Goal: Information Seeking & Learning: Learn about a topic

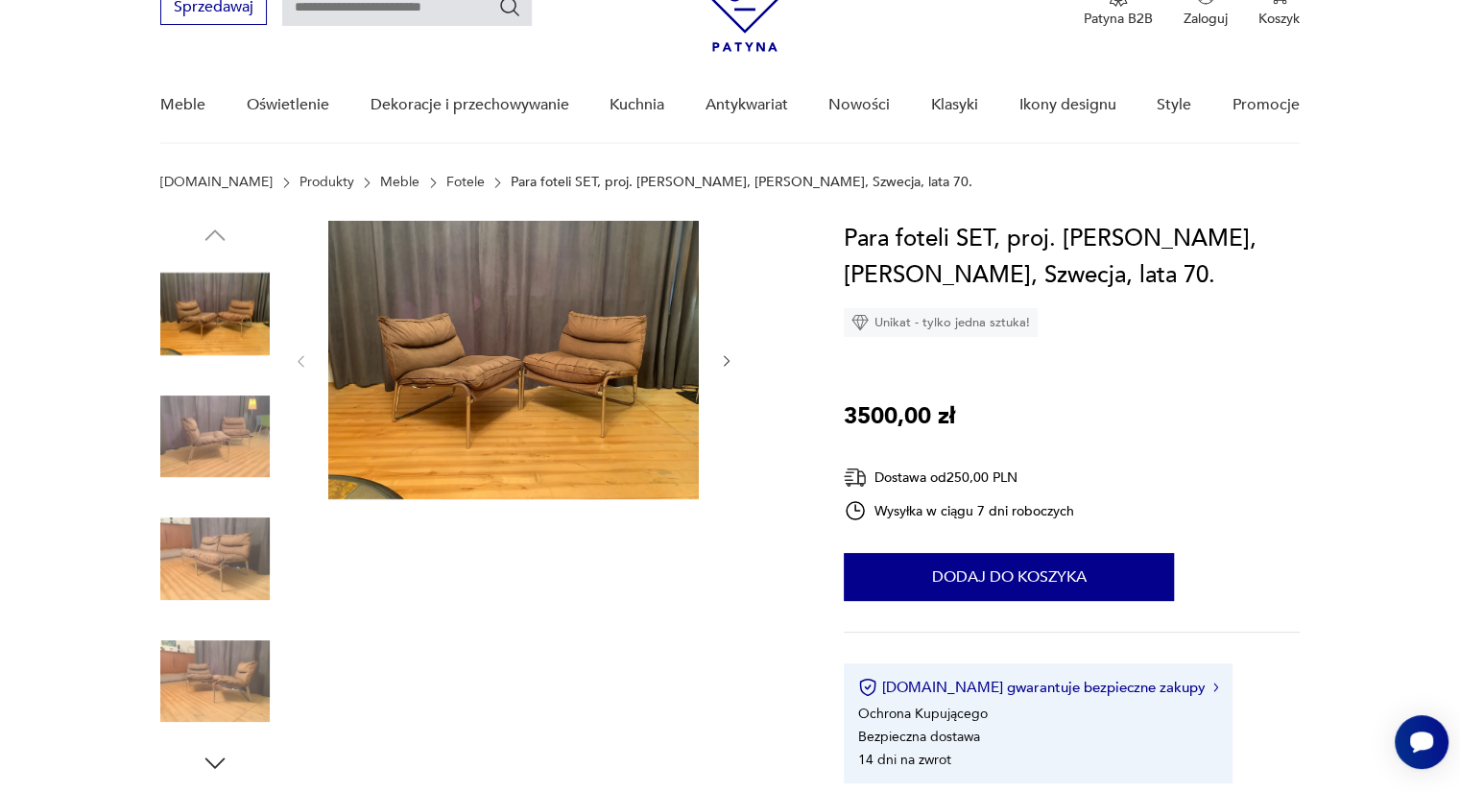
click at [736, 368] on div at bounding box center [478, 499] width 637 height 557
click at [730, 365] on icon "button" at bounding box center [727, 361] width 16 height 16
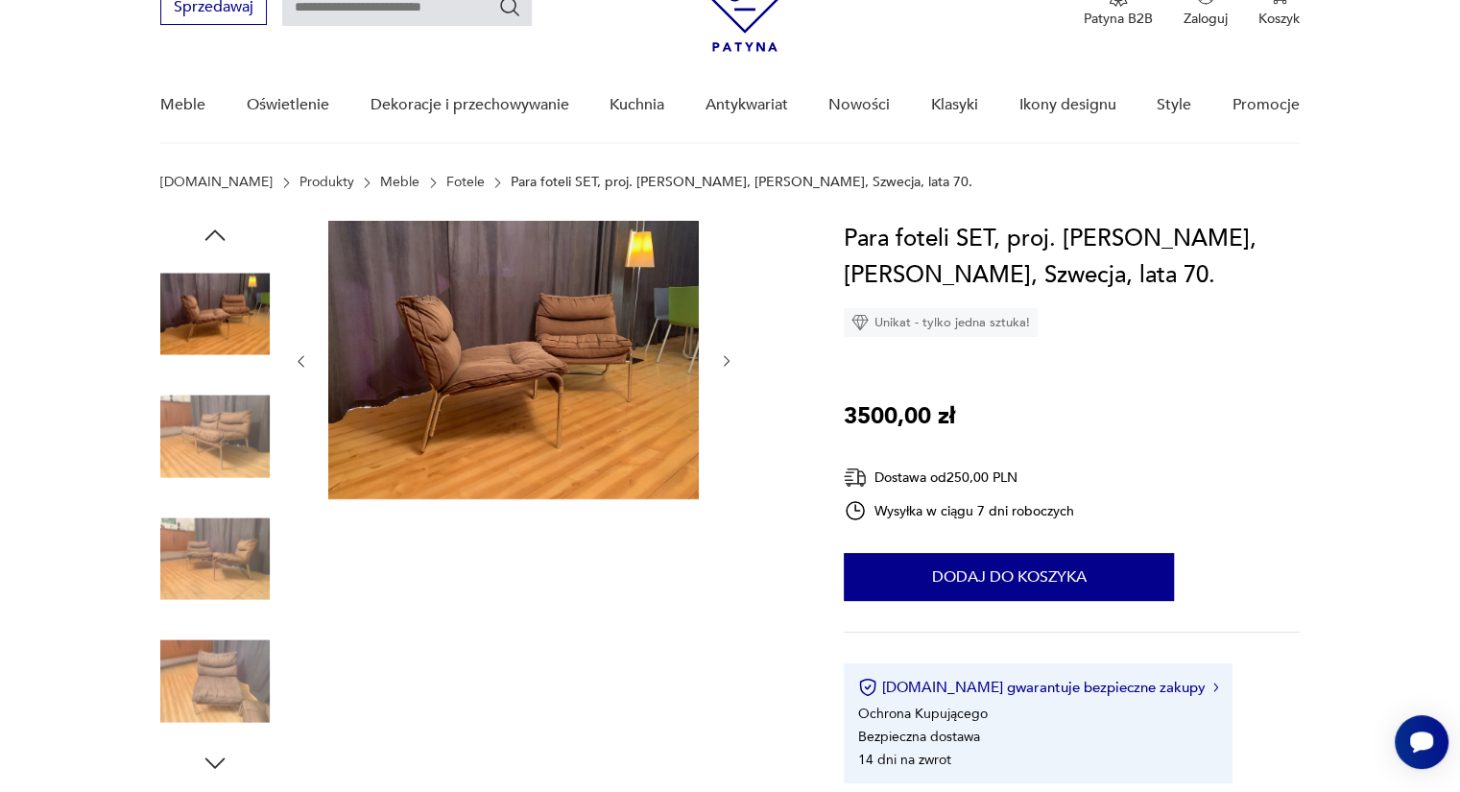
click at [730, 365] on icon "button" at bounding box center [727, 361] width 16 height 16
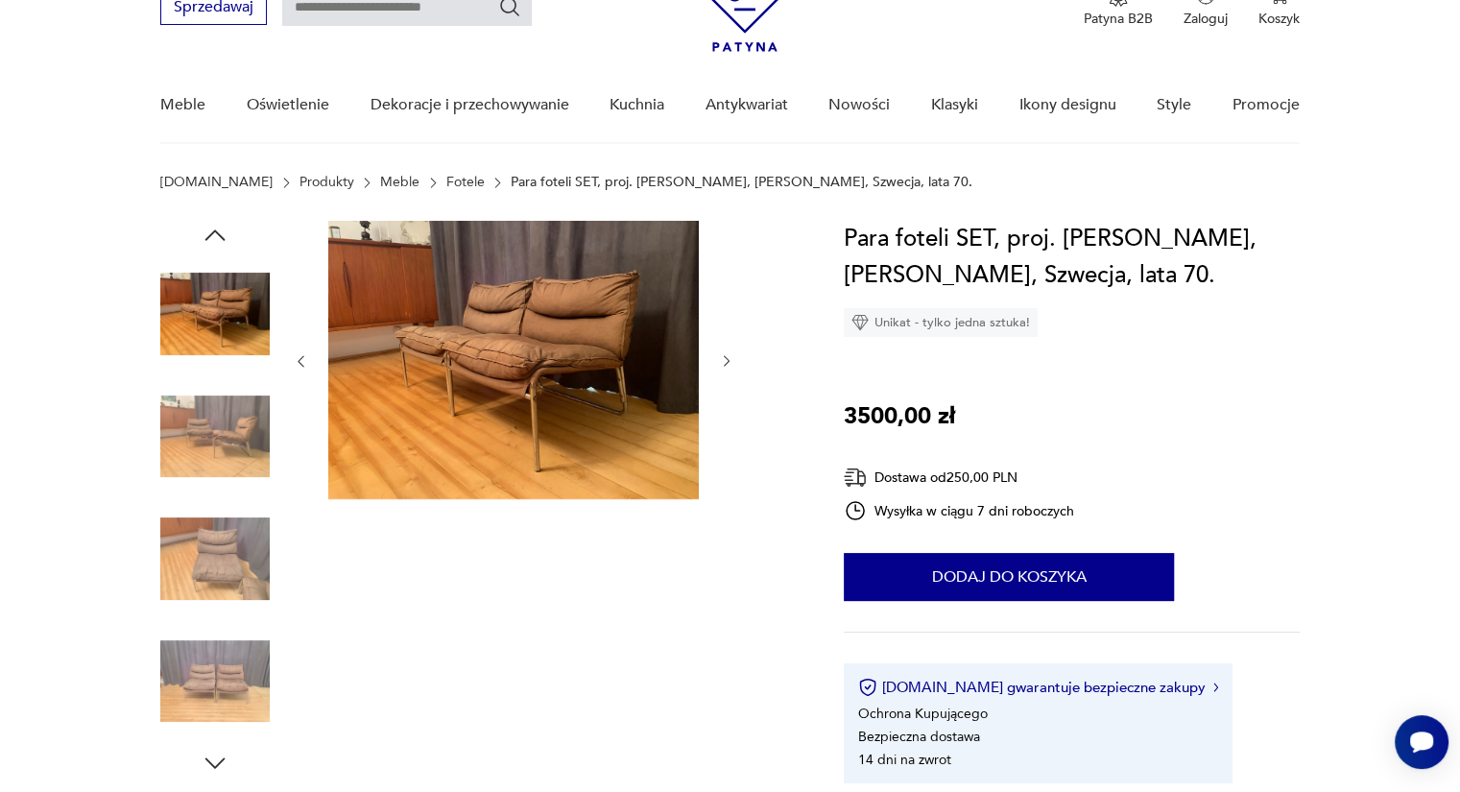
click at [446, 185] on link "Fotele" at bounding box center [465, 182] width 38 height 15
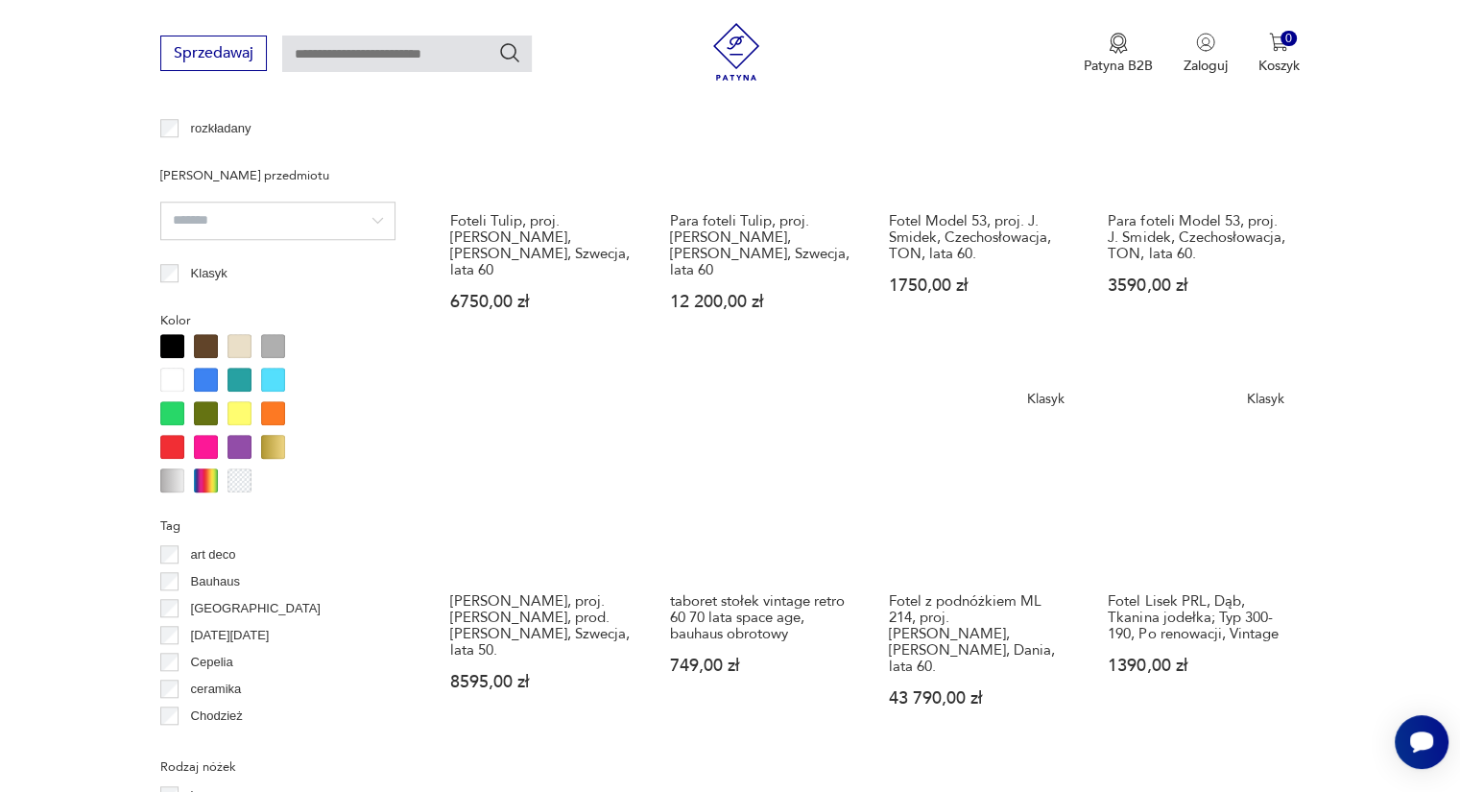
scroll to position [1756, 0]
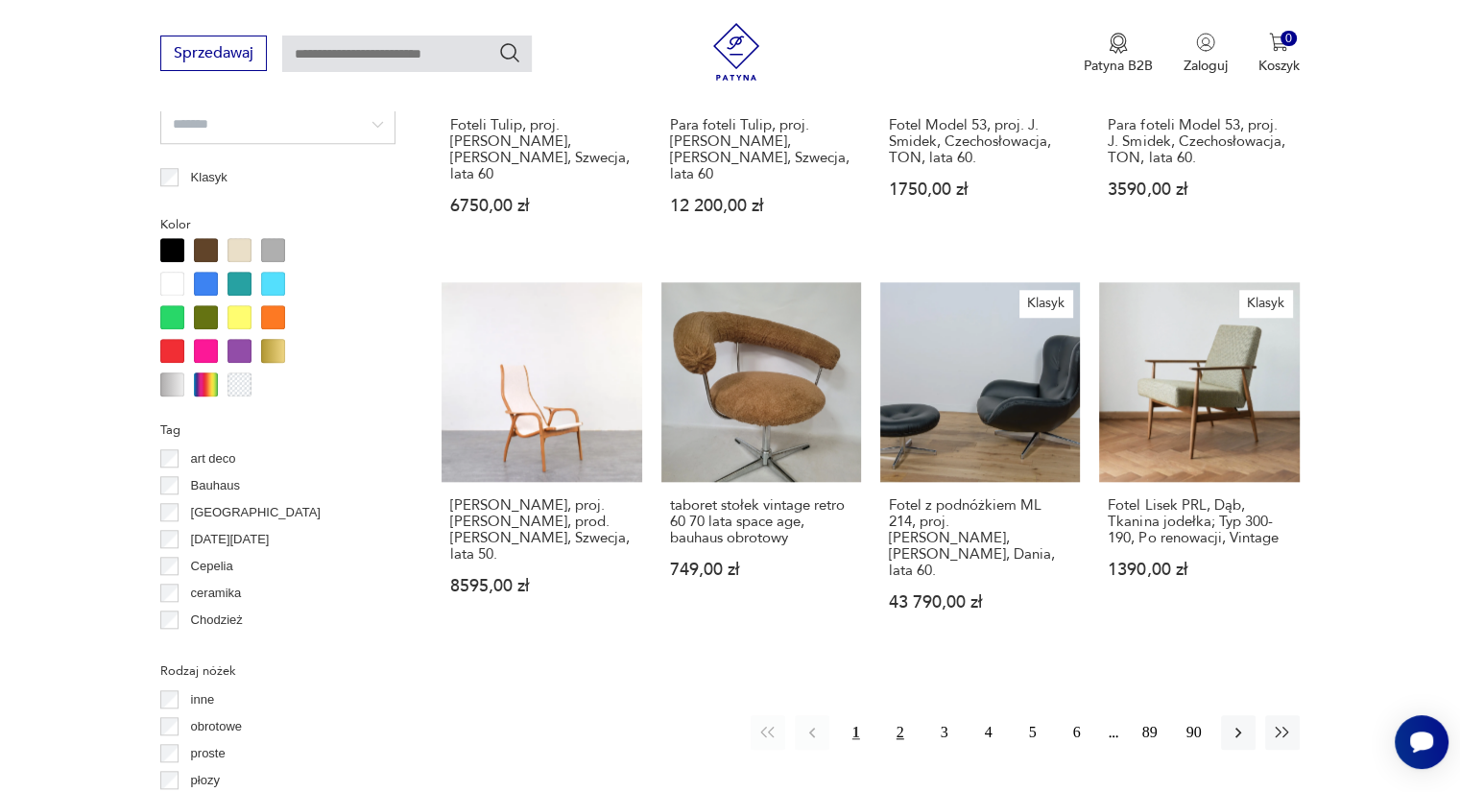
click at [894, 715] on button "2" at bounding box center [900, 732] width 35 height 35
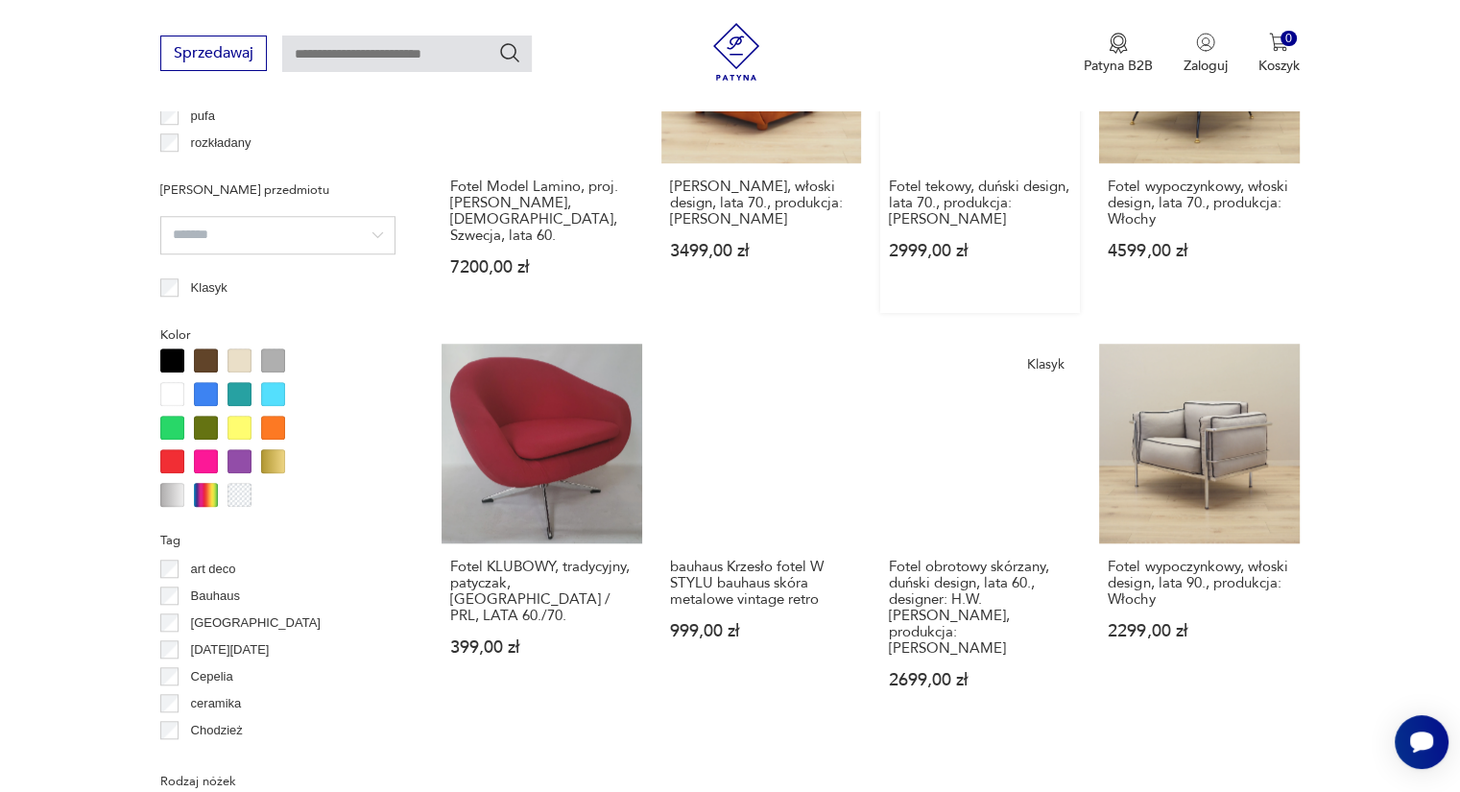
scroll to position [1661, 0]
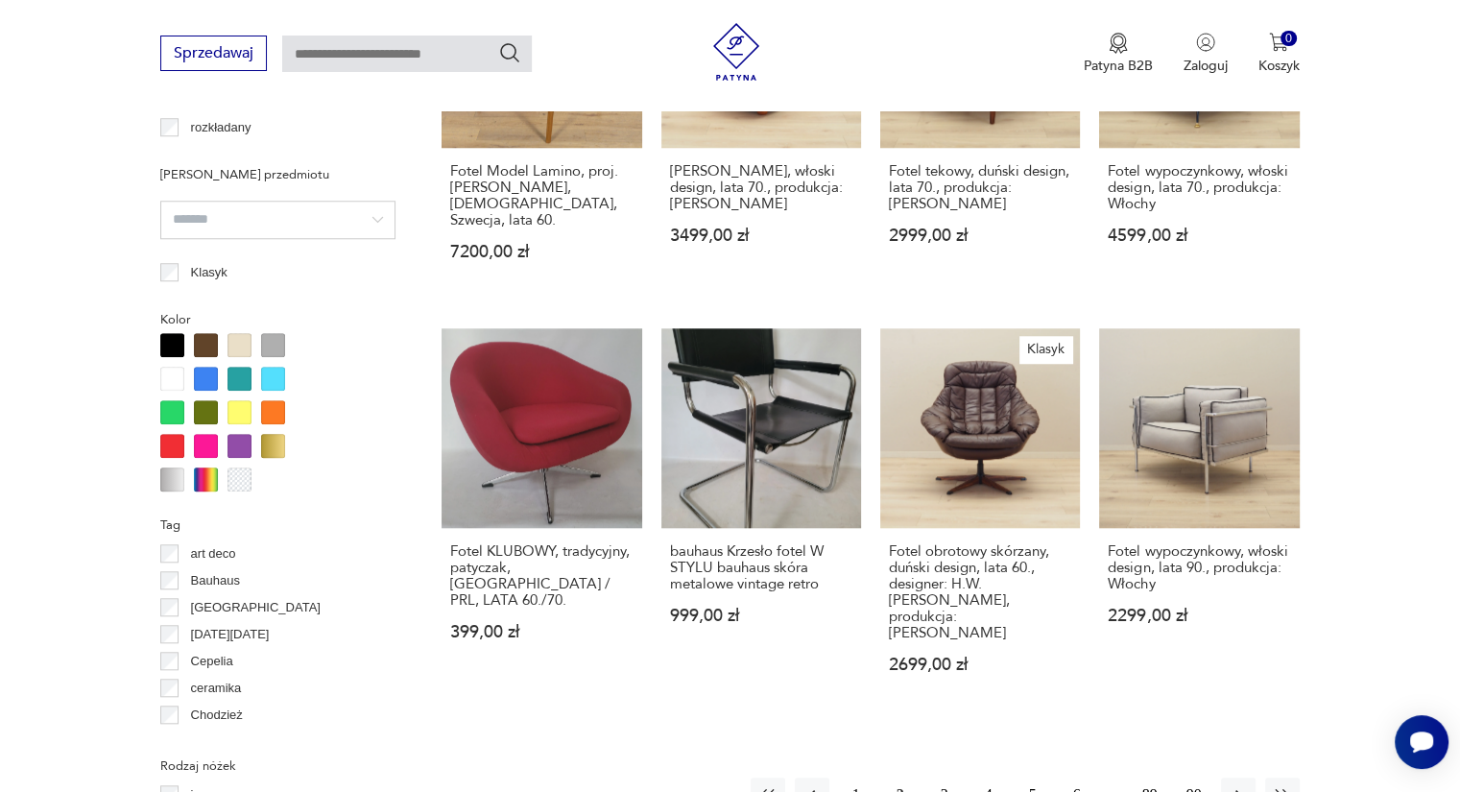
click at [942, 778] on button "3" at bounding box center [944, 795] width 35 height 35
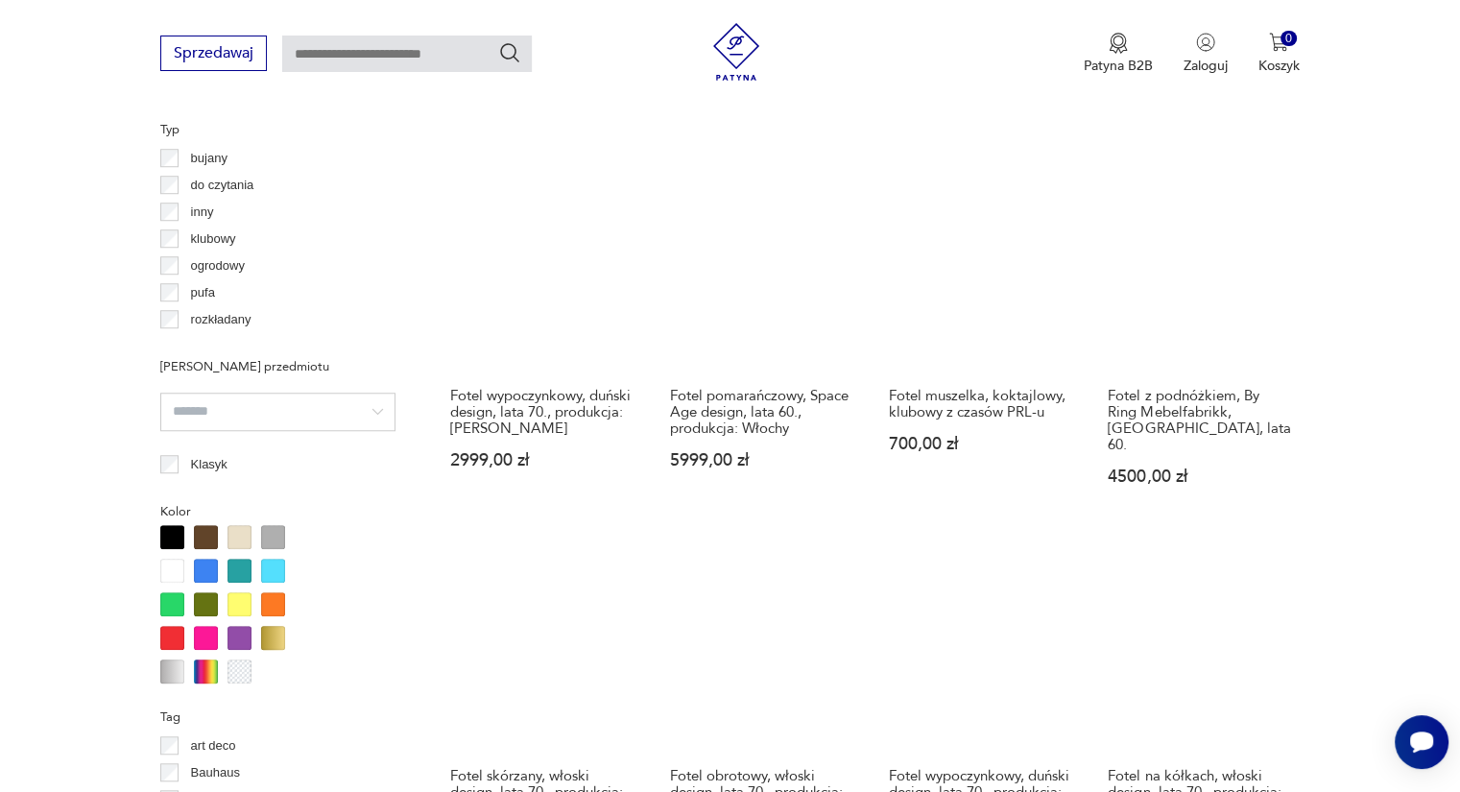
scroll to position [1757, 0]
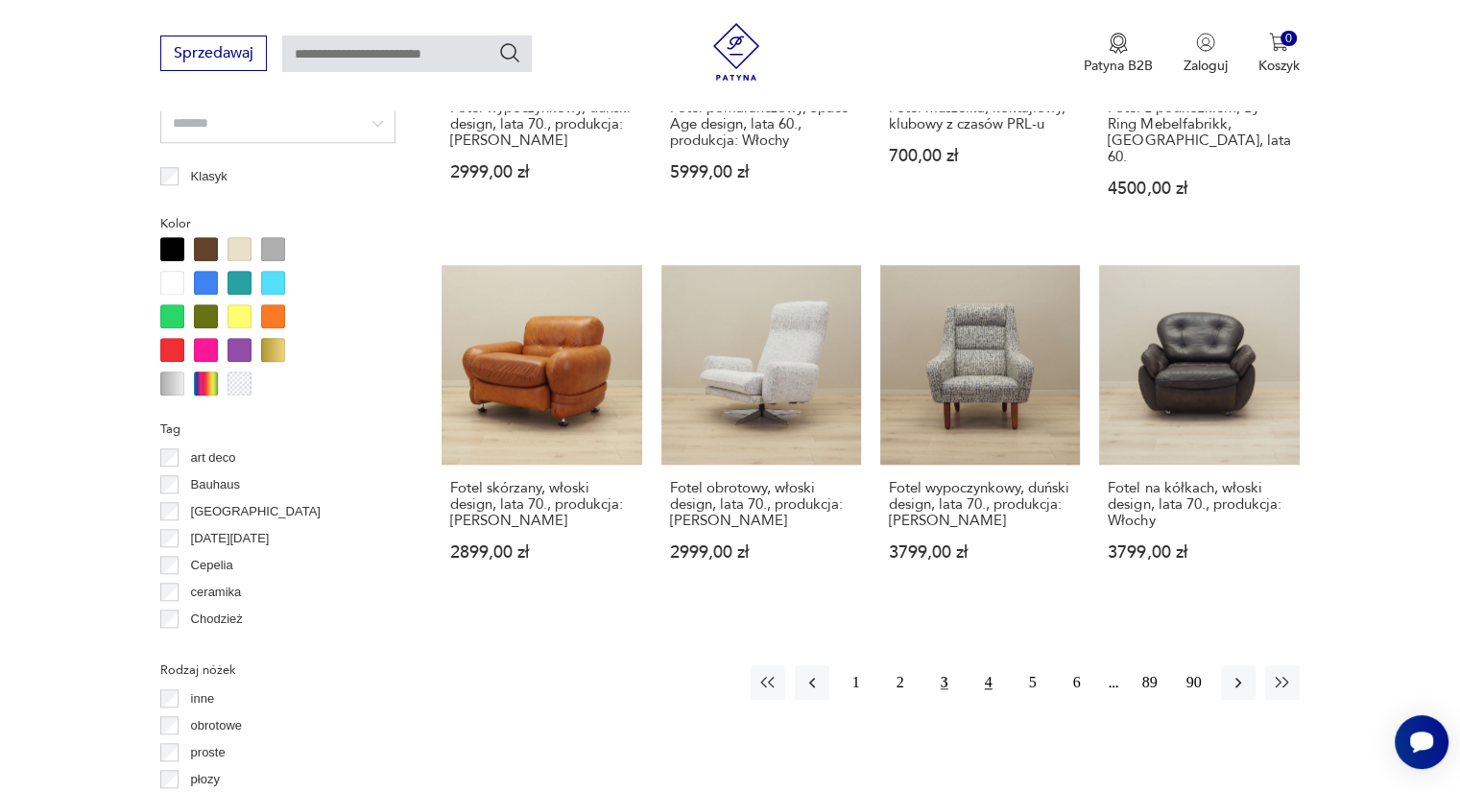
click at [993, 665] on button "4" at bounding box center [988, 682] width 35 height 35
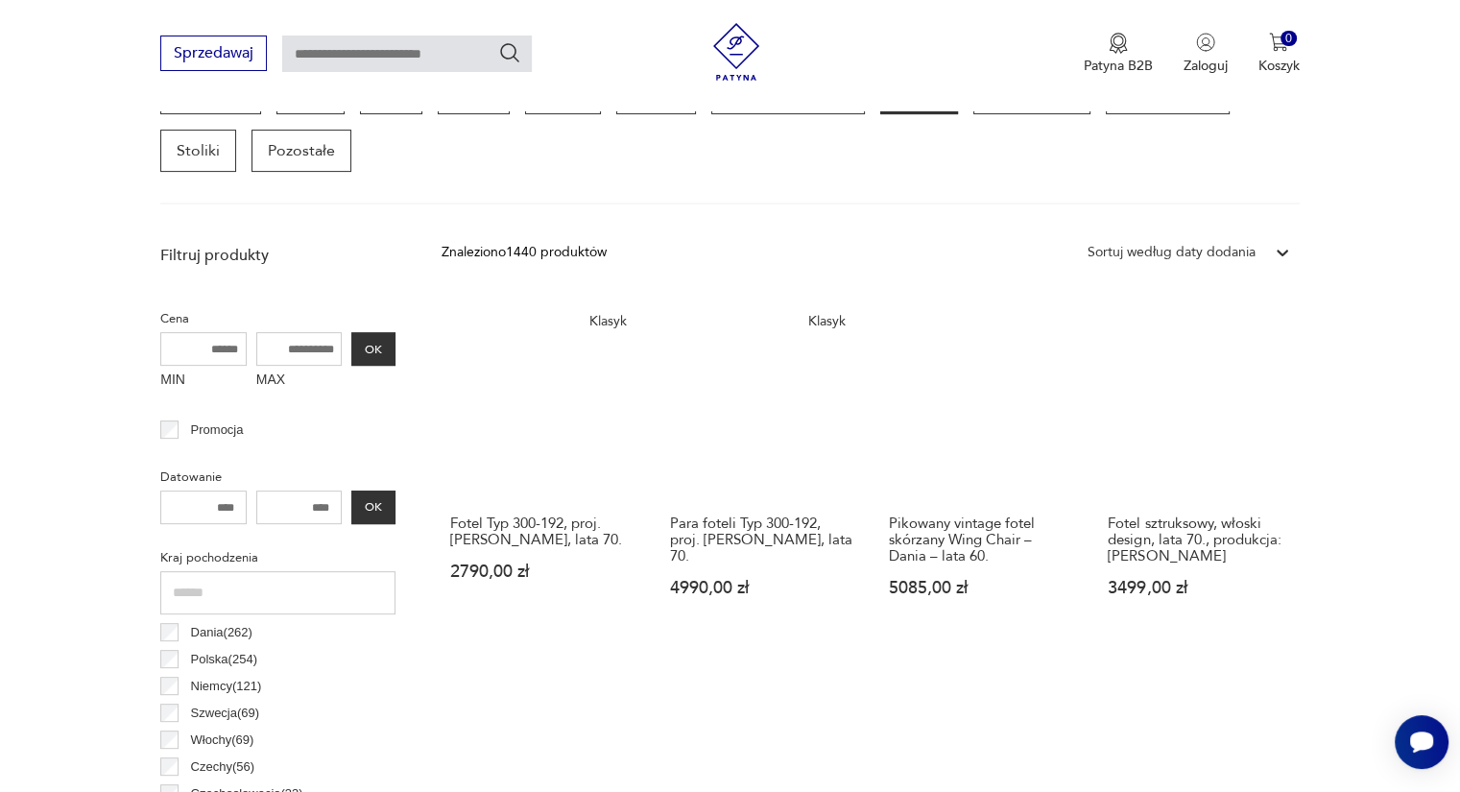
scroll to position [509, 0]
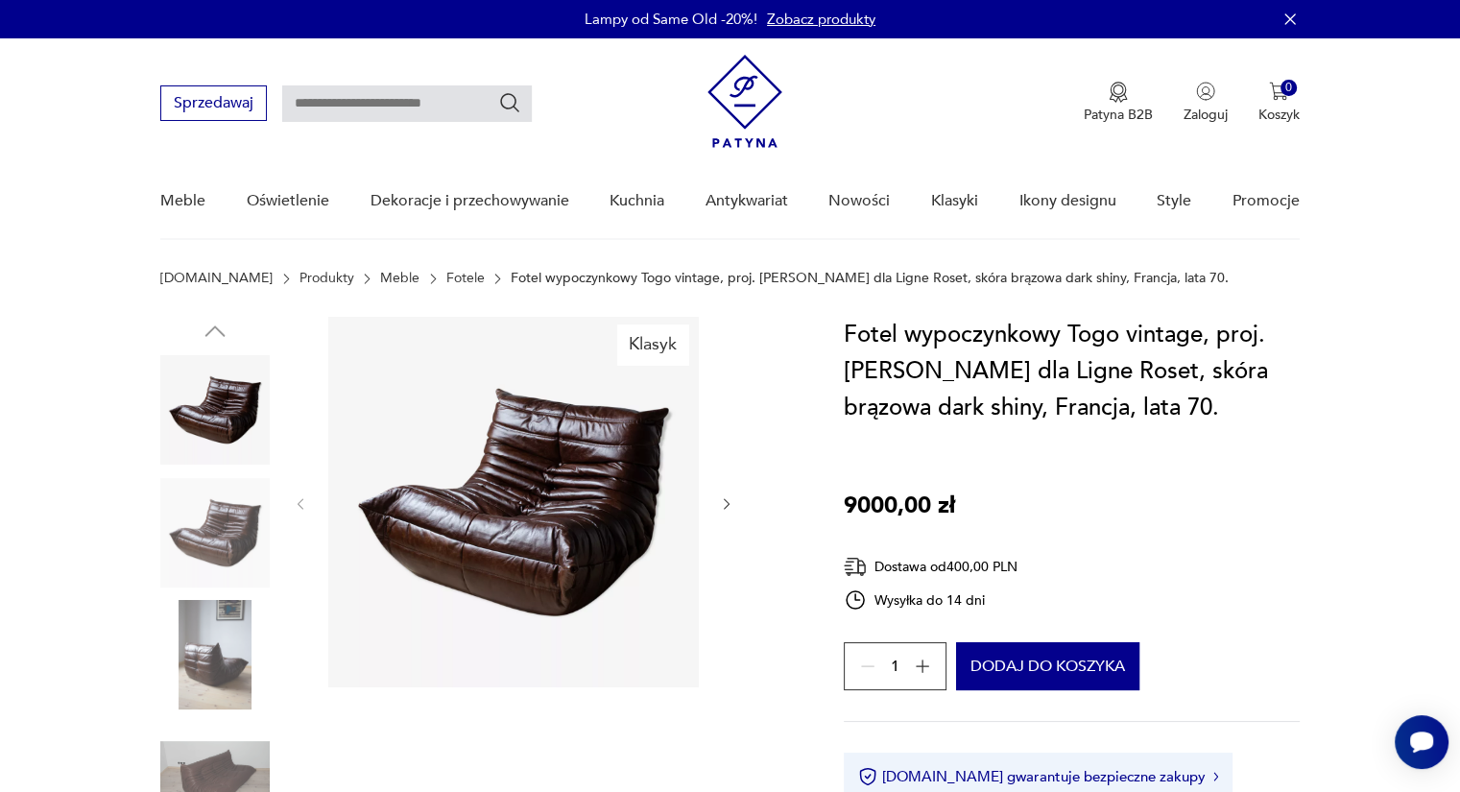
click at [717, 508] on div at bounding box center [514, 504] width 442 height 374
click at [724, 498] on icon "button" at bounding box center [727, 504] width 6 height 12
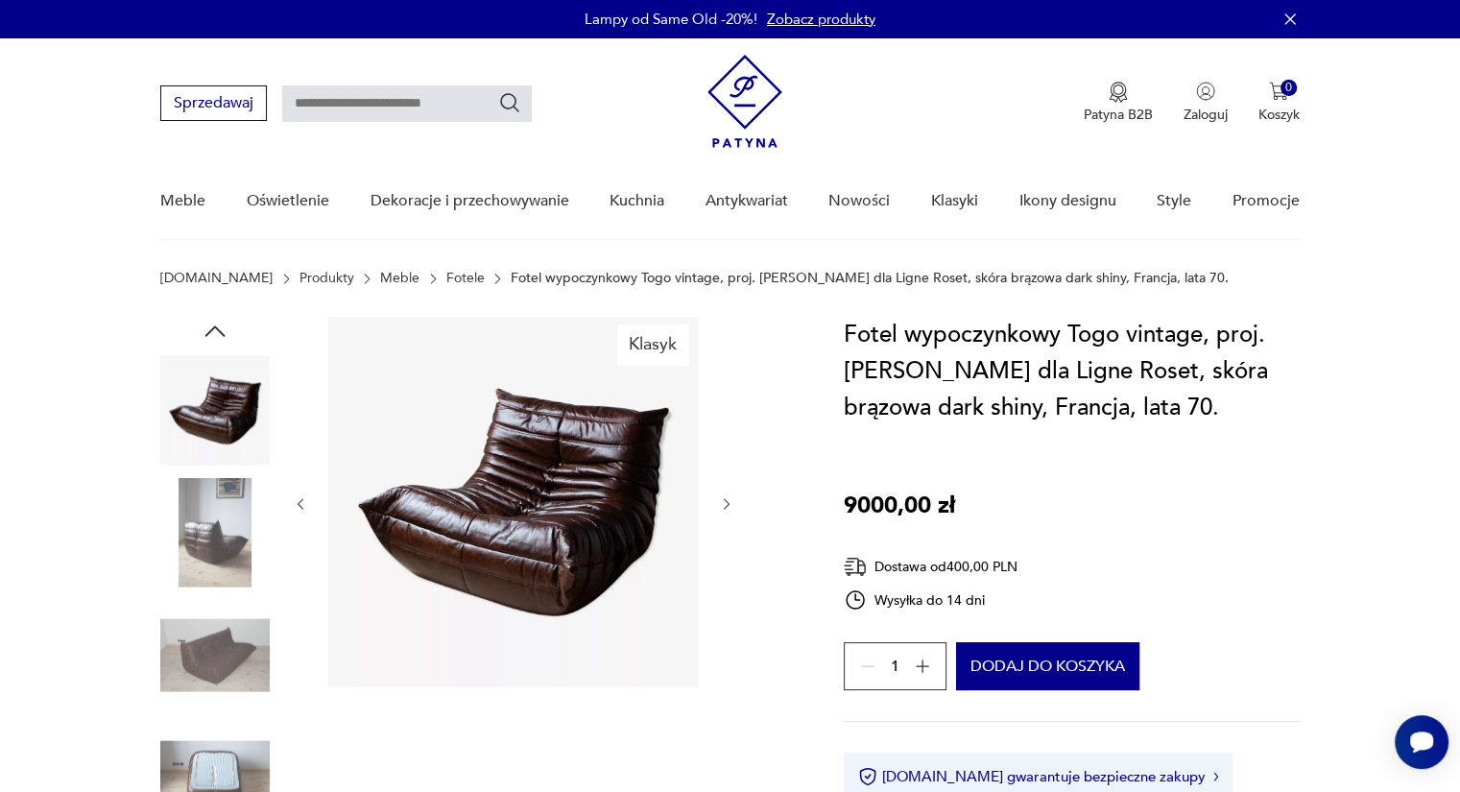
click at [724, 498] on icon "button" at bounding box center [727, 504] width 6 height 12
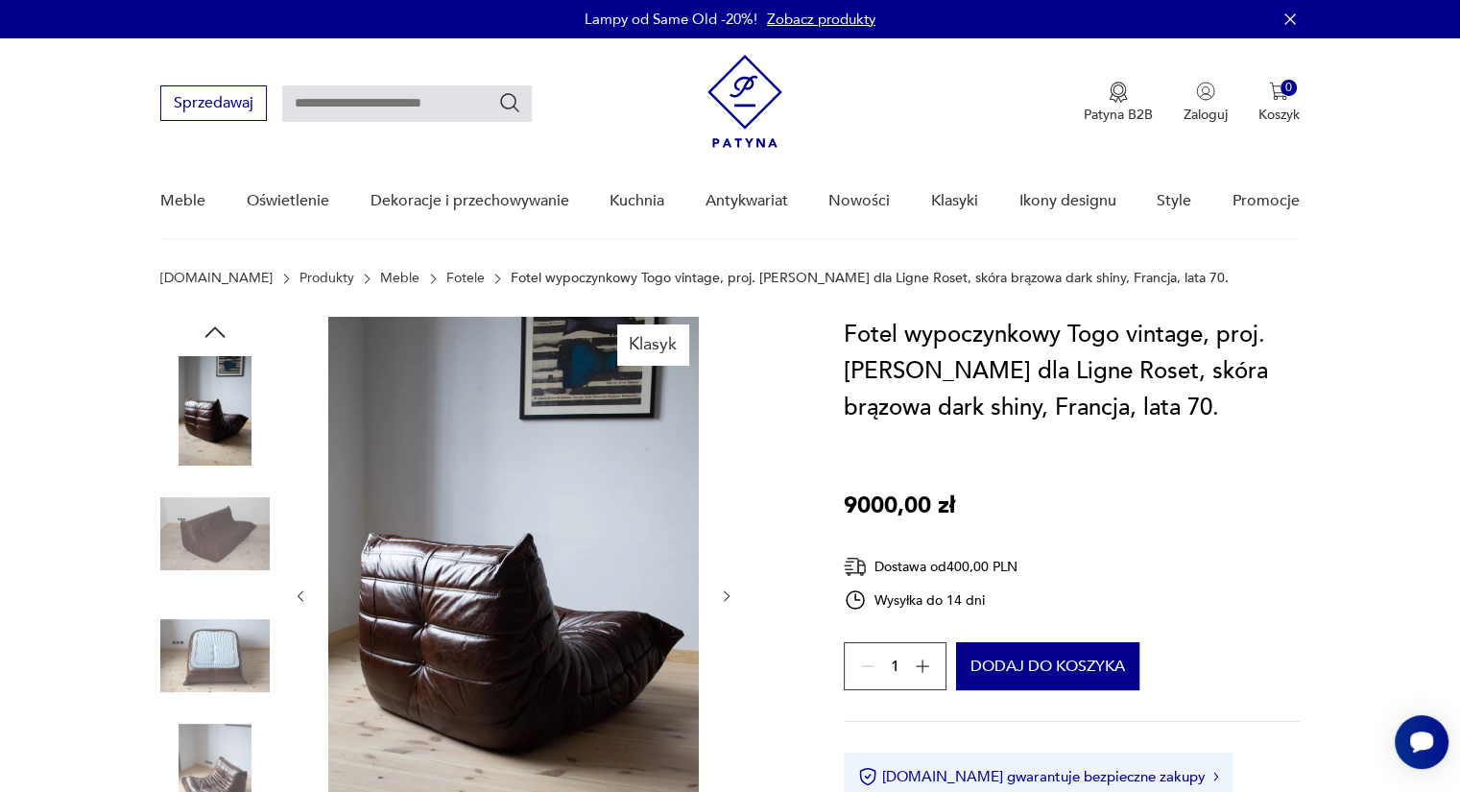
click at [724, 498] on div at bounding box center [514, 596] width 442 height 559
click at [724, 601] on icon "button" at bounding box center [727, 596] width 6 height 12
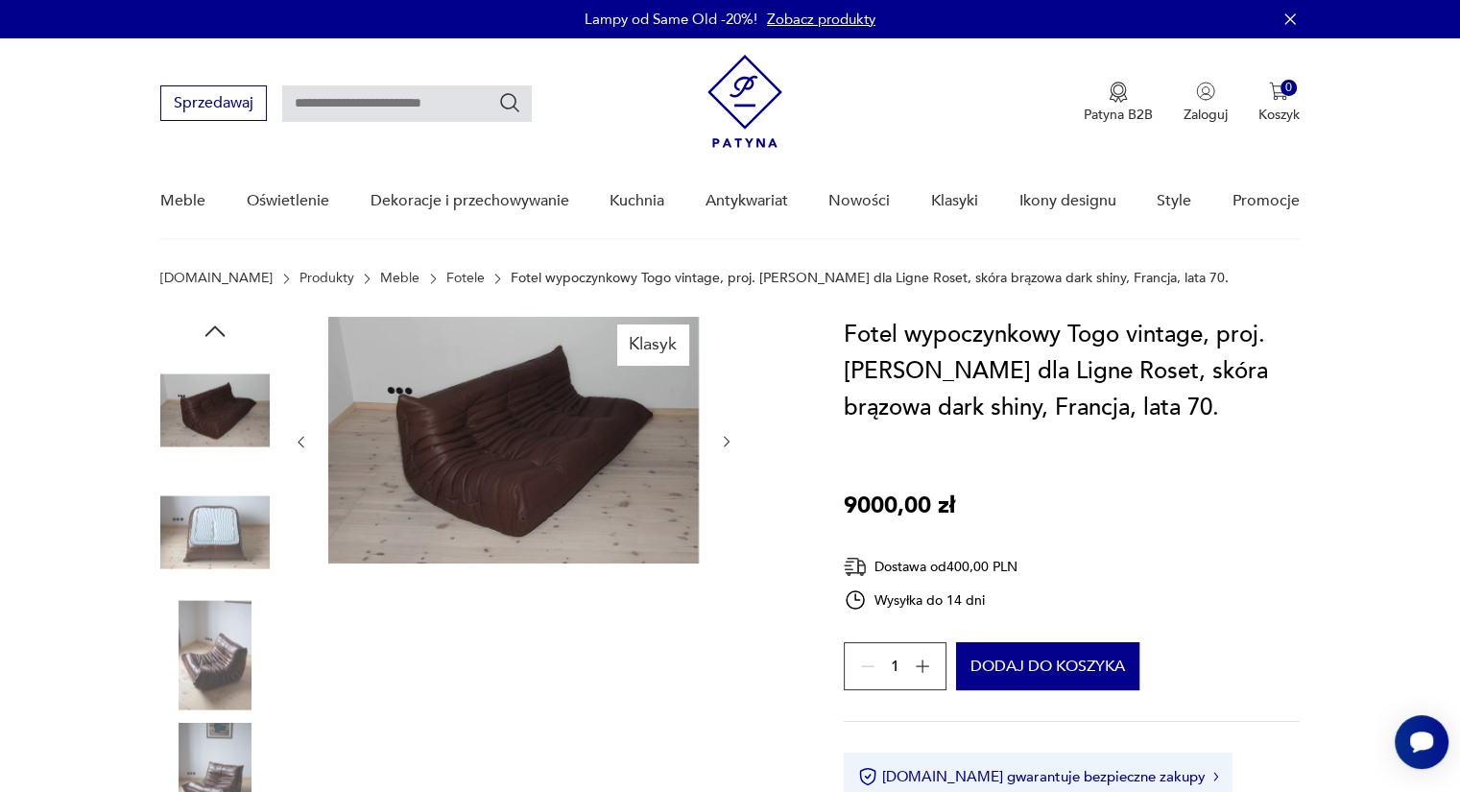
click at [724, 601] on div "Klasyk" at bounding box center [514, 595] width 442 height 557
click at [731, 438] on icon "button" at bounding box center [727, 442] width 16 height 16
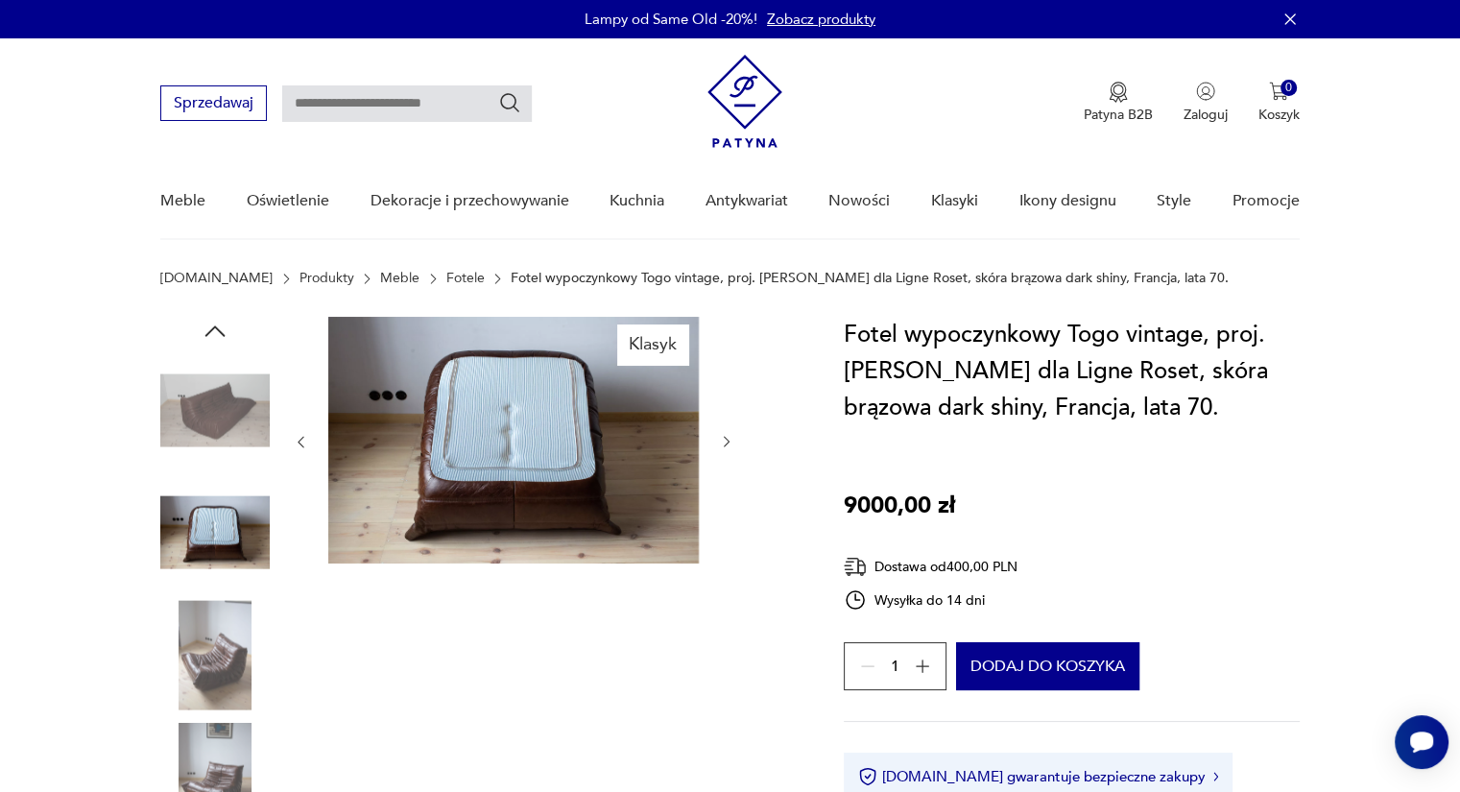
click at [731, 438] on icon "button" at bounding box center [727, 442] width 16 height 16
